Goal: Task Accomplishment & Management: Use online tool/utility

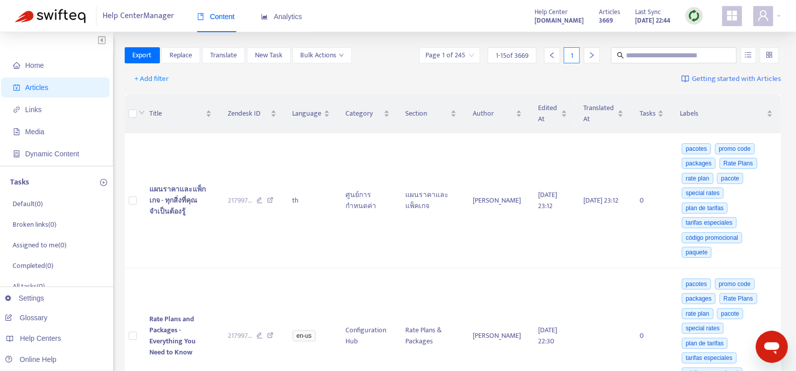
click at [690, 17] on img at bounding box center [694, 16] width 13 height 13
click at [710, 37] on link "Quick Sync" at bounding box center [715, 37] width 43 height 12
